Goal: Find specific page/section: Find specific page/section

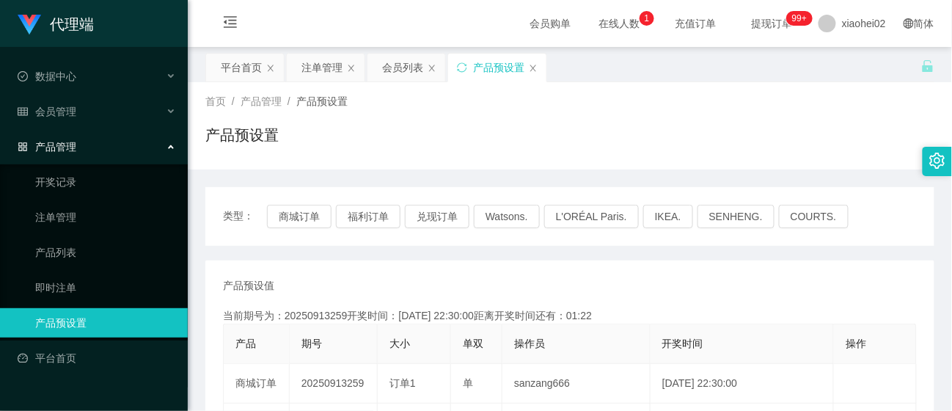
click at [745, 25] on span "提现订单 99+" at bounding box center [772, 23] width 56 height 10
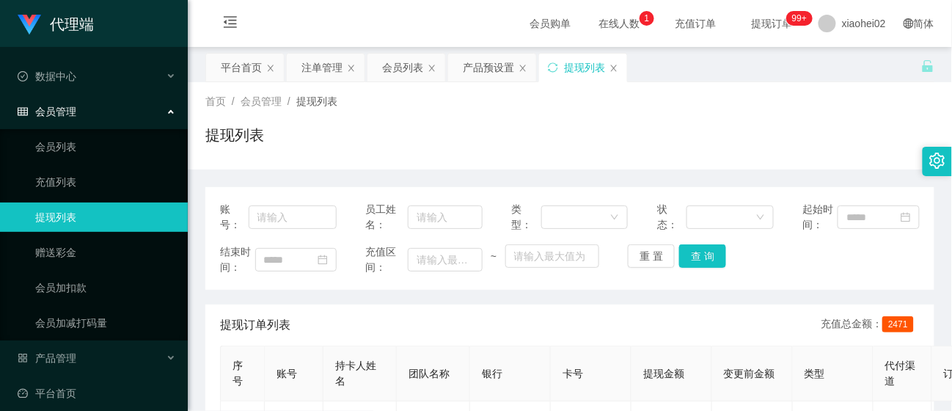
click at [601, 21] on span "在线人数 0 1 2 3 4 5 6 7 8 9 0 1 2 3 4 5 6 7 8 9 0 1 2 3 4 5 6 7 8 9" at bounding box center [619, 23] width 56 height 10
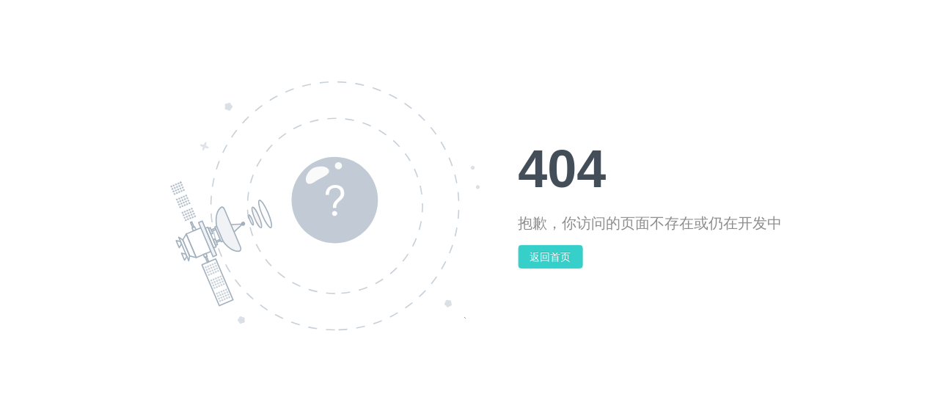
click at [570, 258] on button "返回首页" at bounding box center [551, 256] width 65 height 23
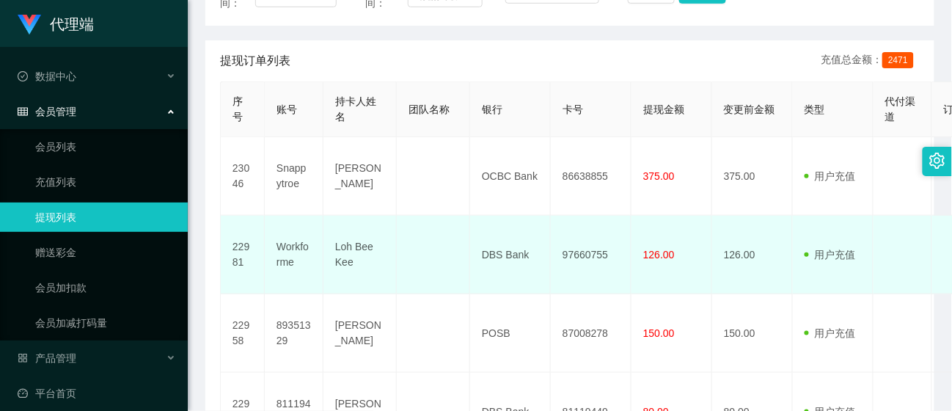
scroll to position [293, 0]
